Goal: Task Accomplishment & Management: Manage account settings

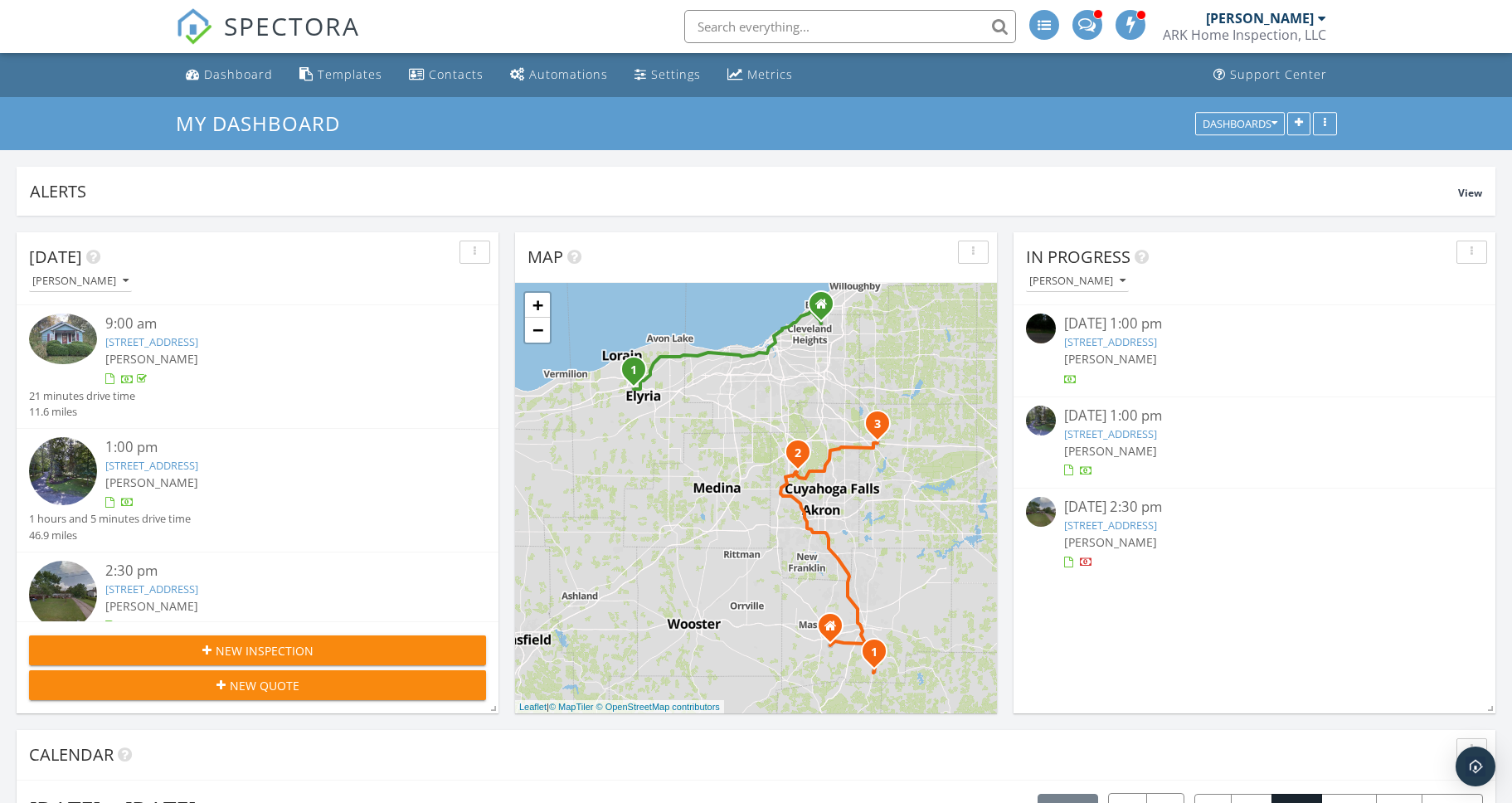
scroll to position [53, 0]
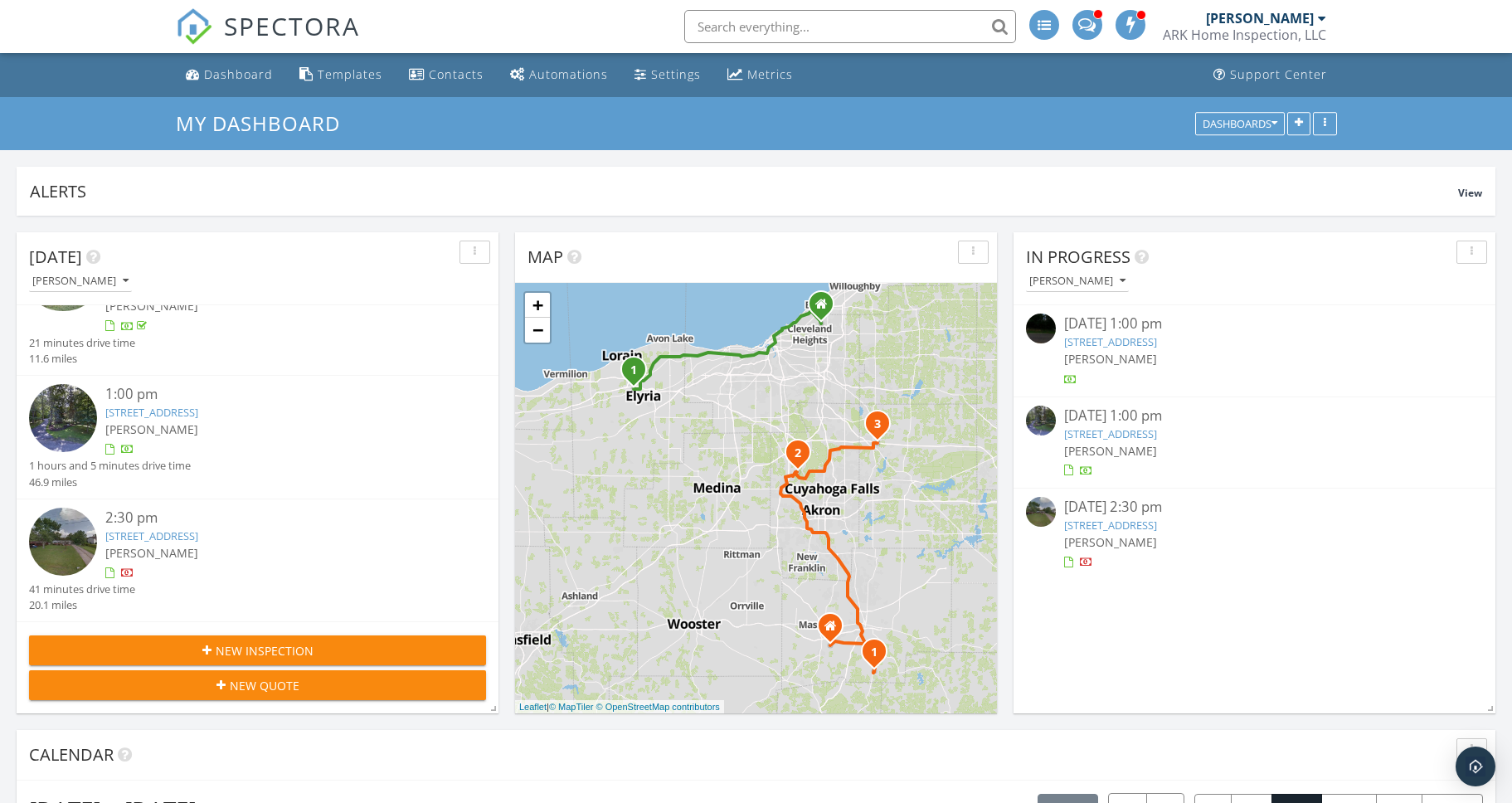
click at [199, 537] on link "1725 Pike Pkwy, Streetsboro, OH 44241" at bounding box center [152, 536] width 93 height 15
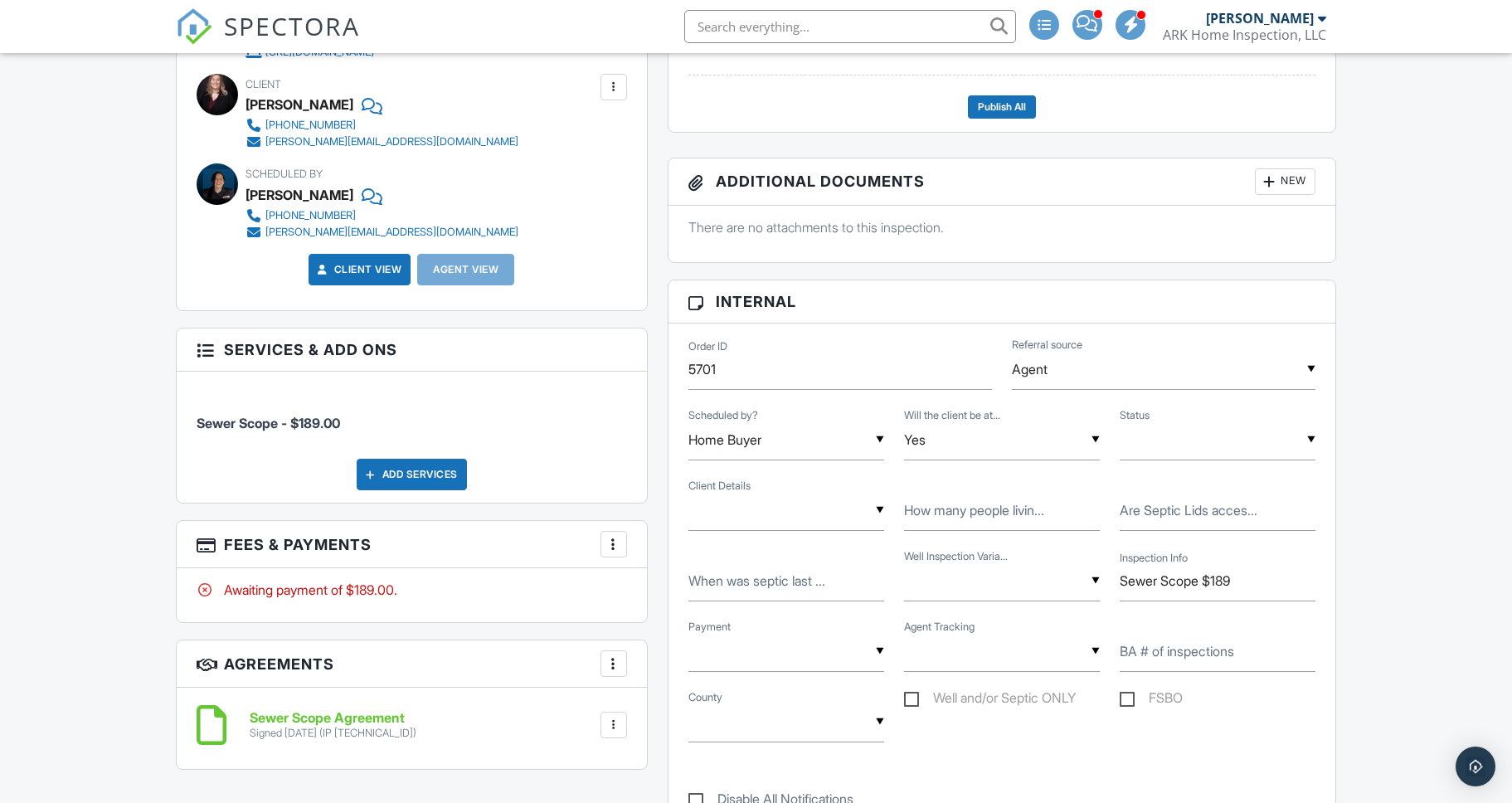
scroll to position [581, 0]
click at [617, 539] on div at bounding box center [613, 542] width 16 height 16
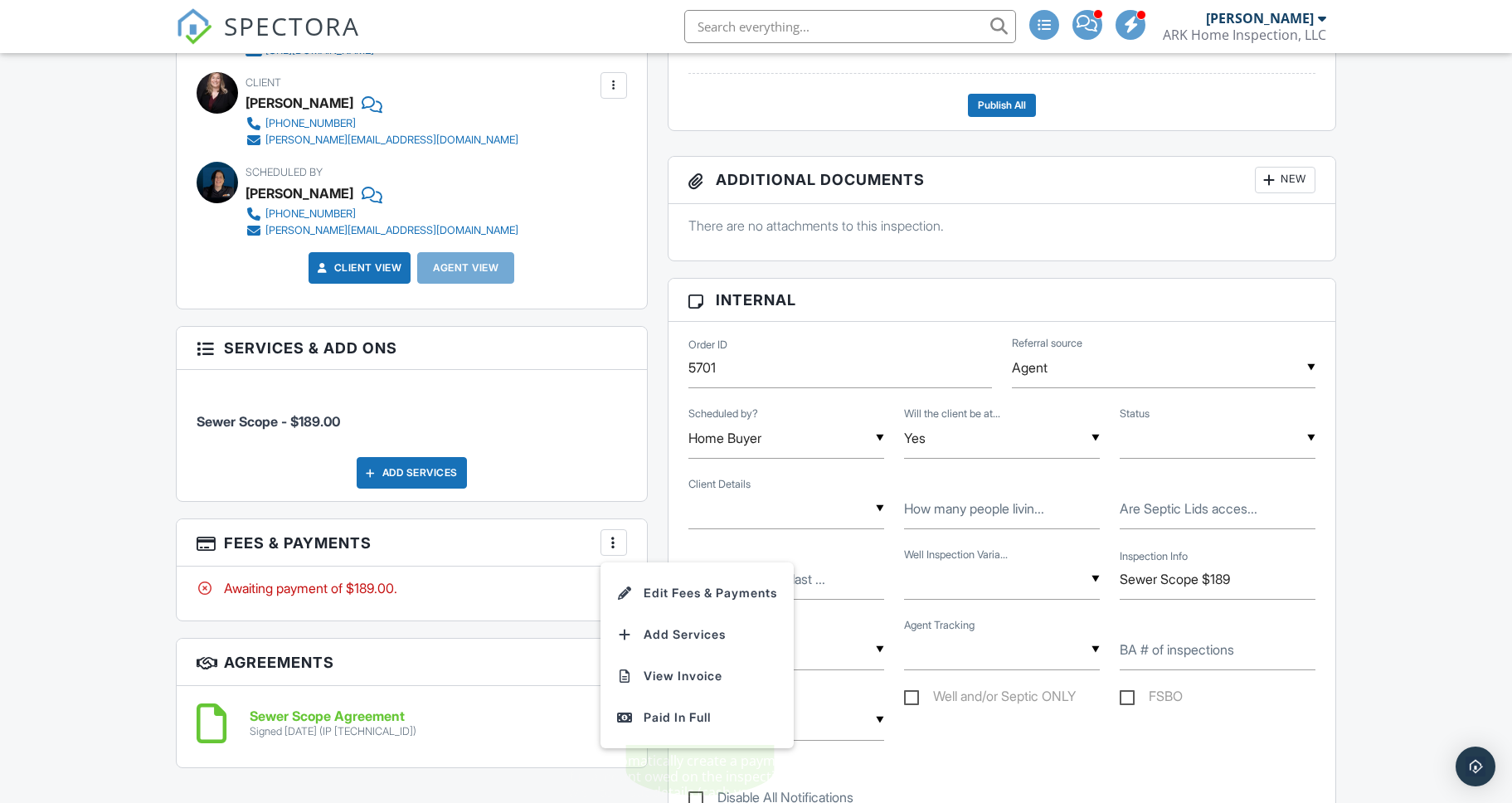
click at [661, 714] on div "Paid In Full" at bounding box center [698, 717] width 160 height 20
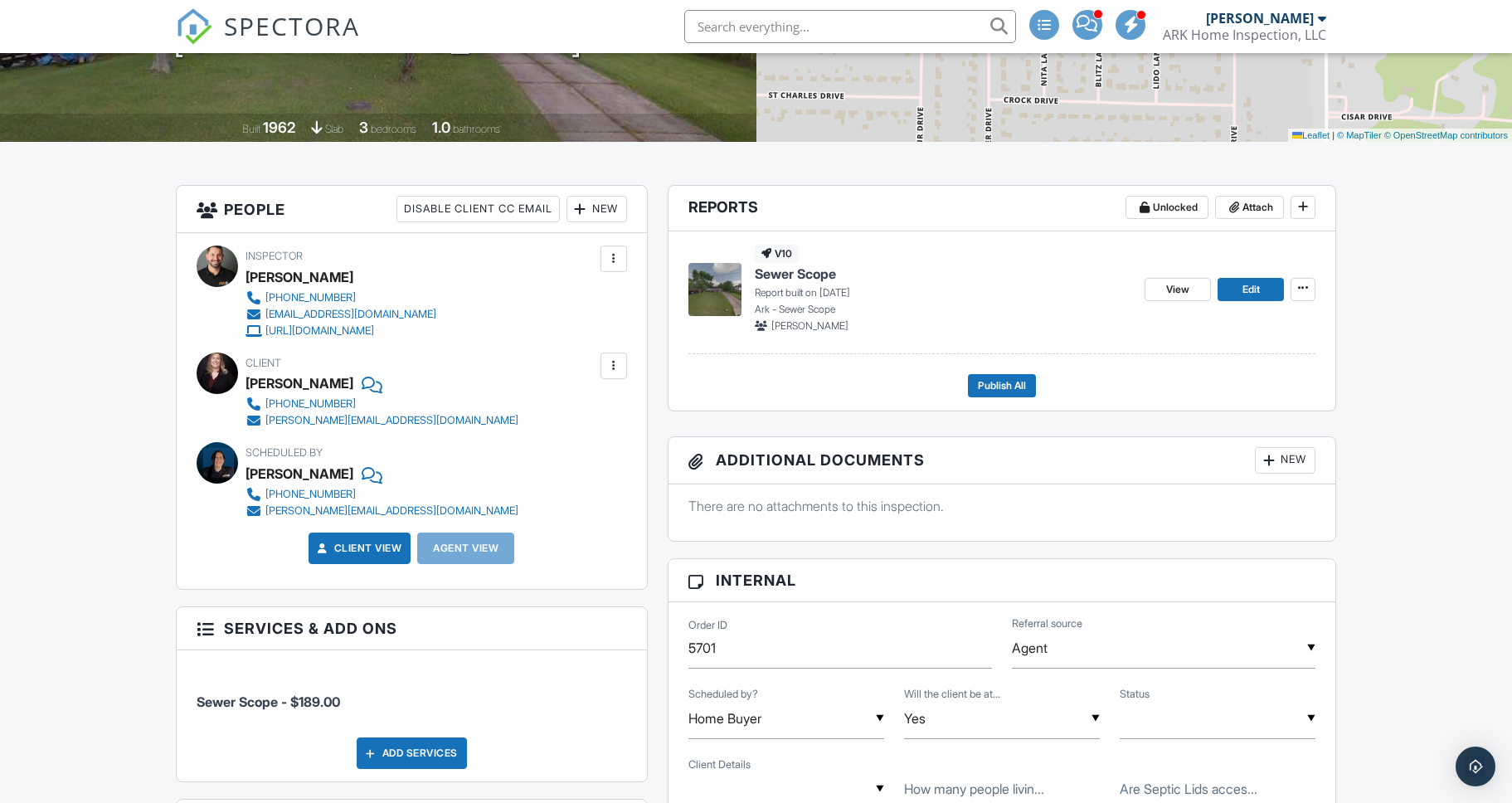
scroll to position [329, 0]
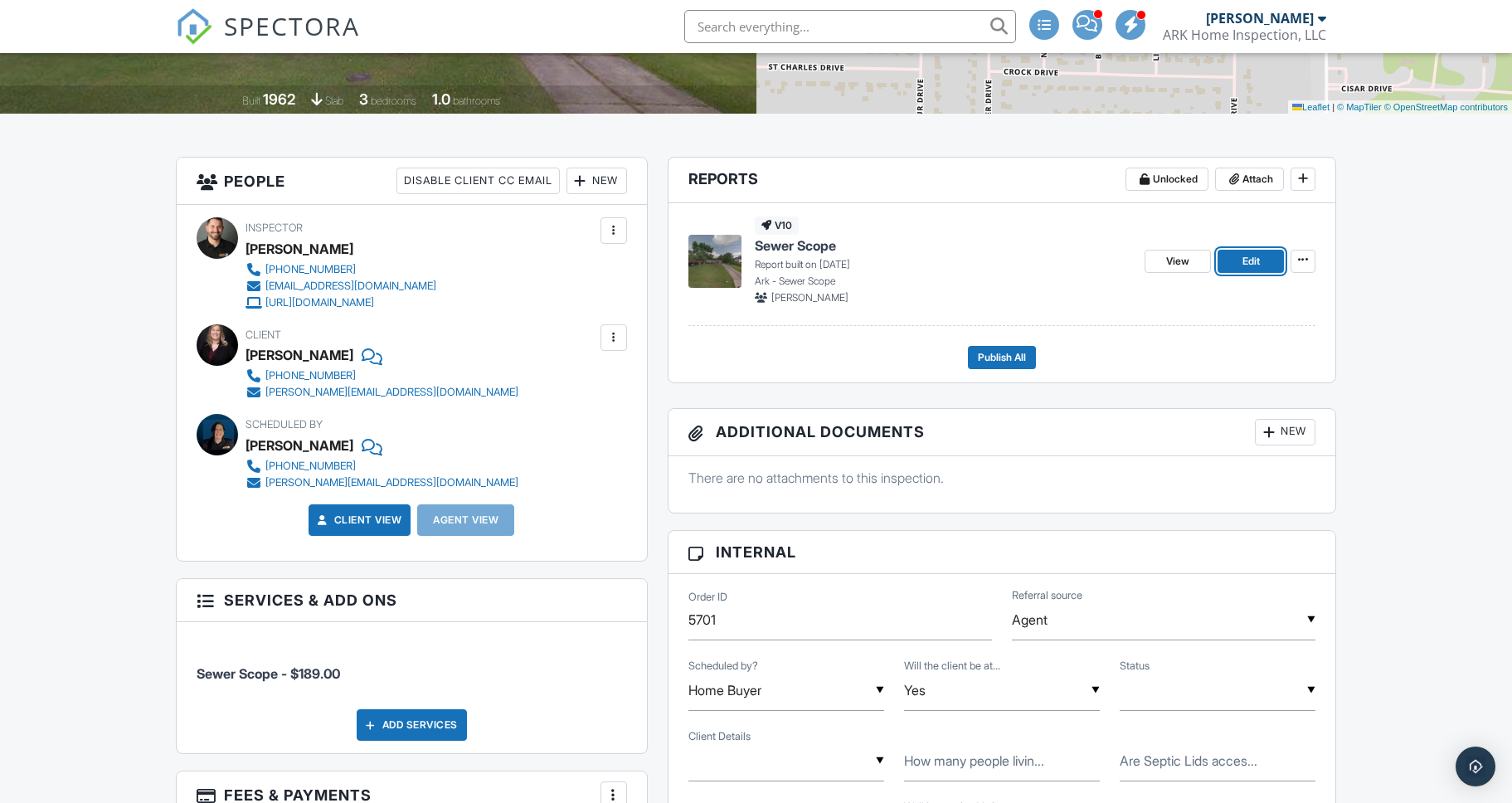
click at [1239, 268] on link "Edit" at bounding box center [1251, 261] width 67 height 23
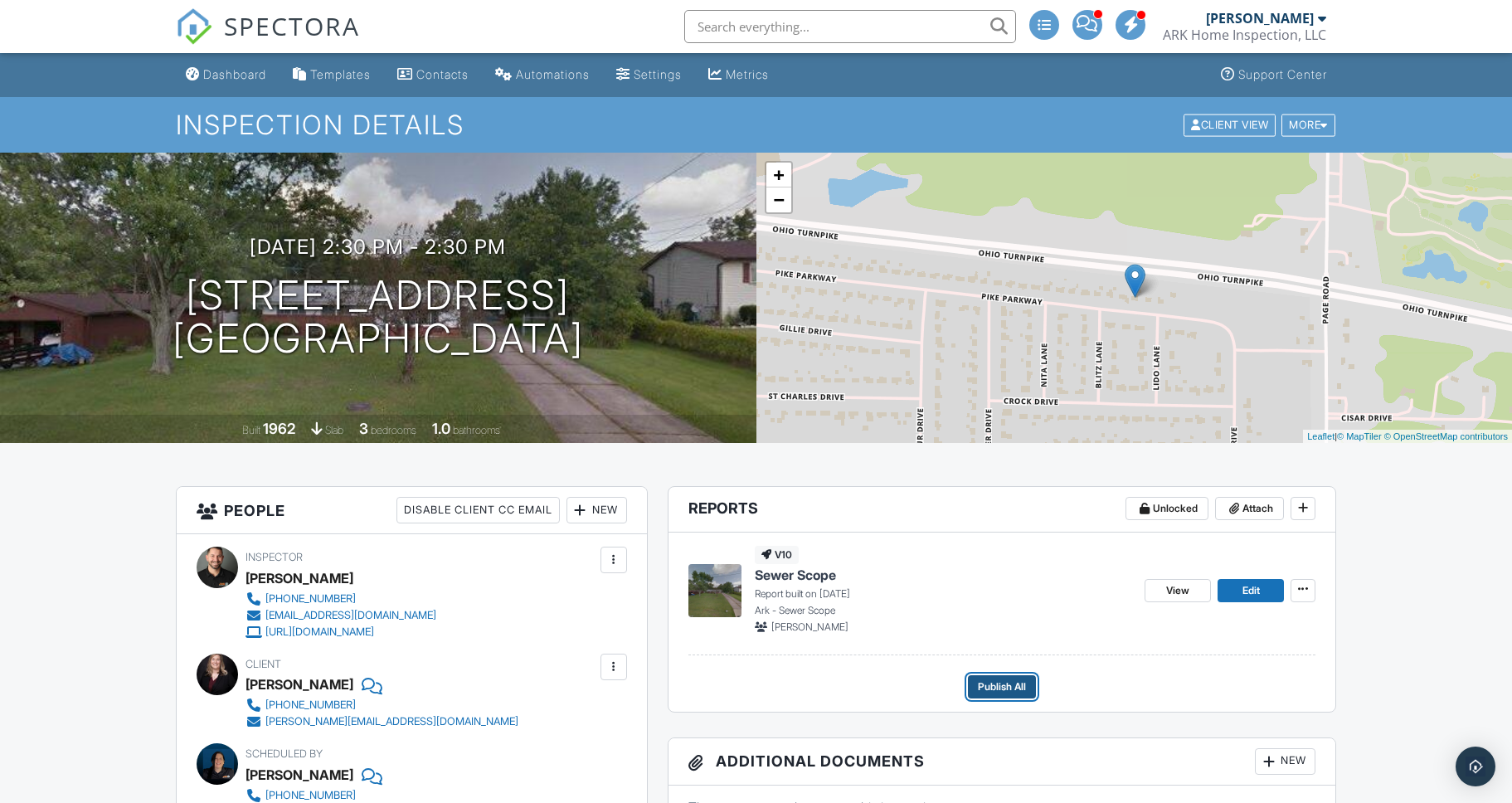
click at [992, 686] on span "Publish All" at bounding box center [1002, 686] width 48 height 16
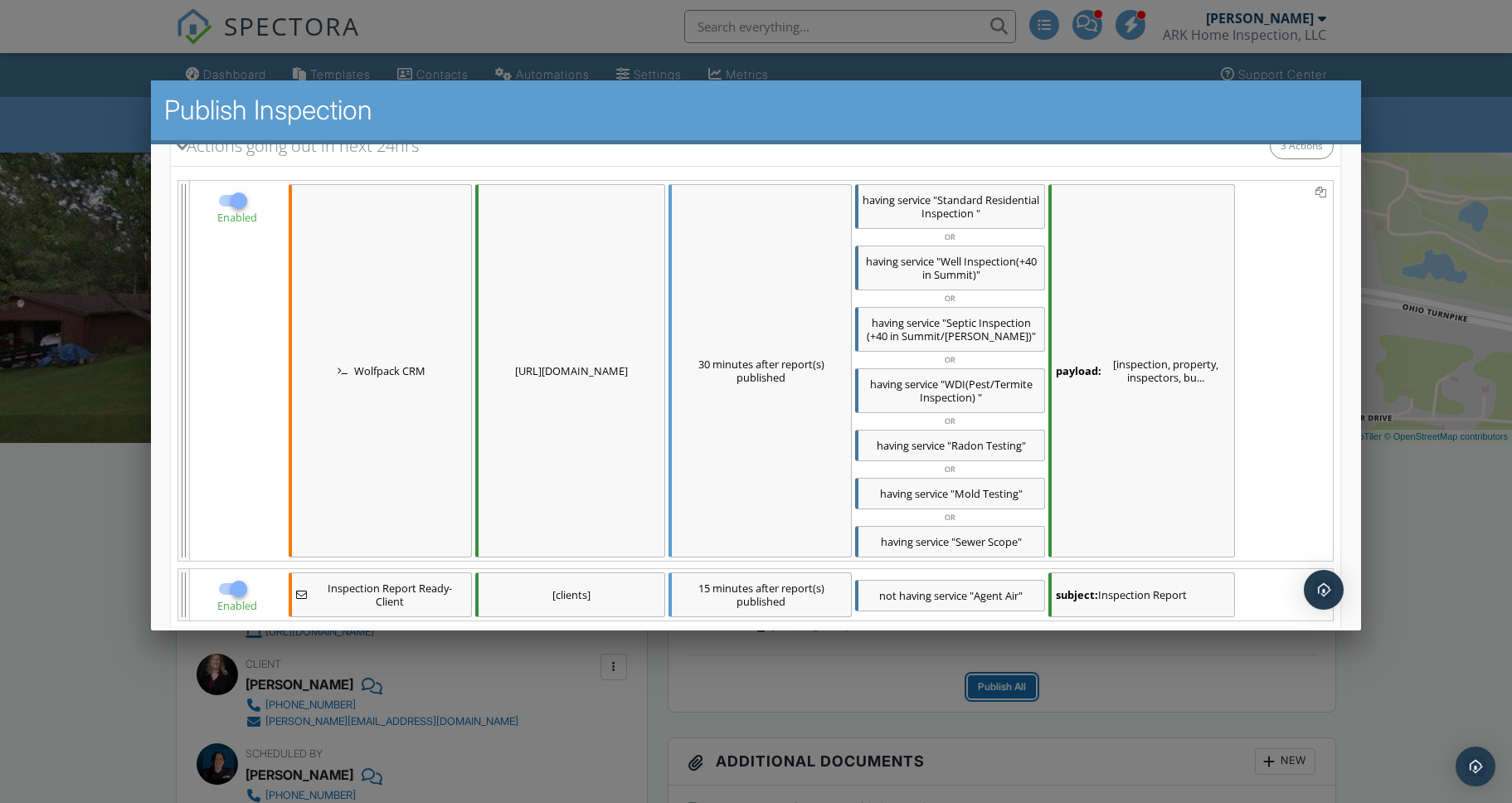
scroll to position [398, 0]
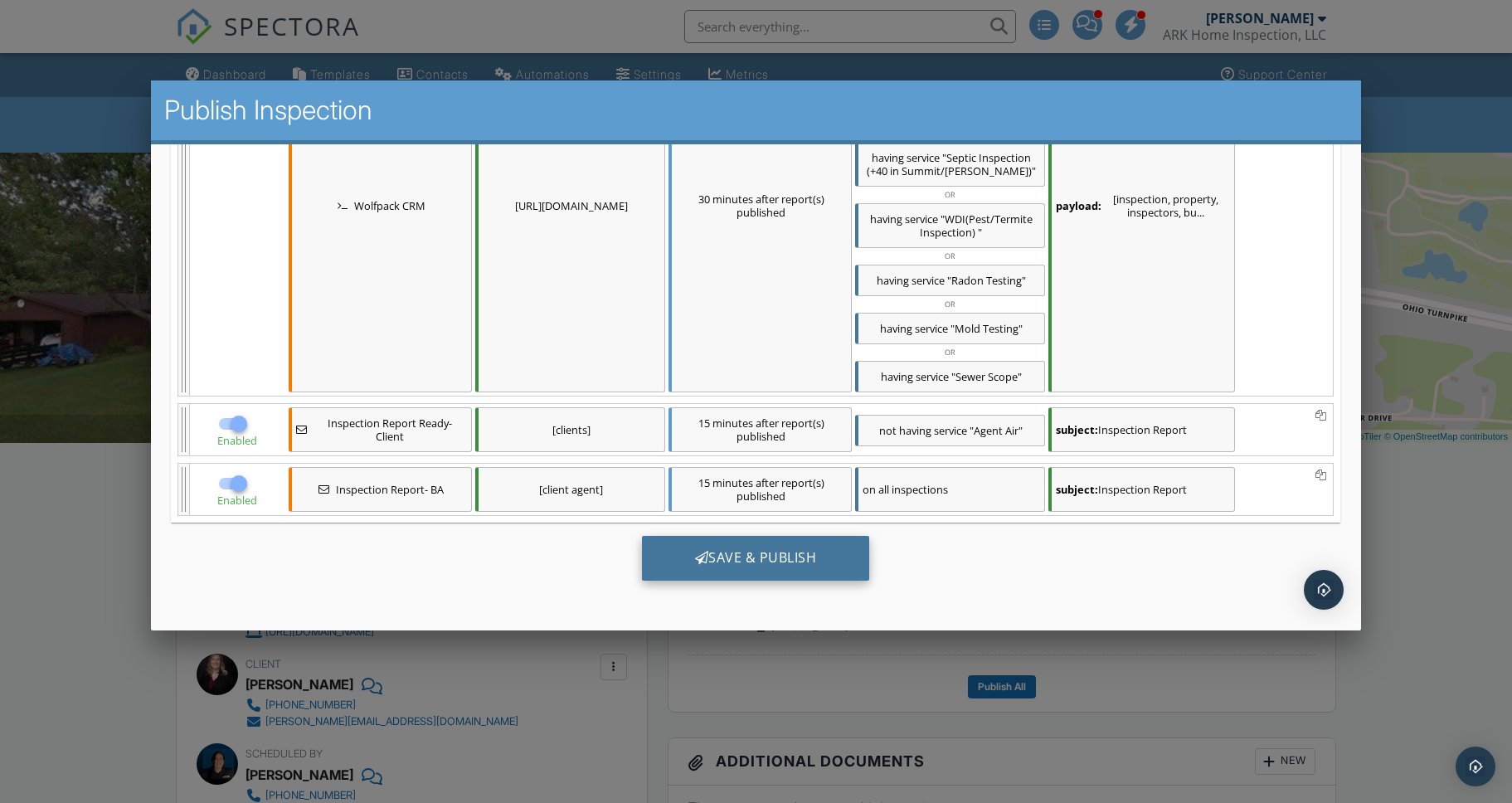
click at [777, 557] on div "Save & Publish" at bounding box center [756, 557] width 229 height 45
